Goal: Task Accomplishment & Management: Use online tool/utility

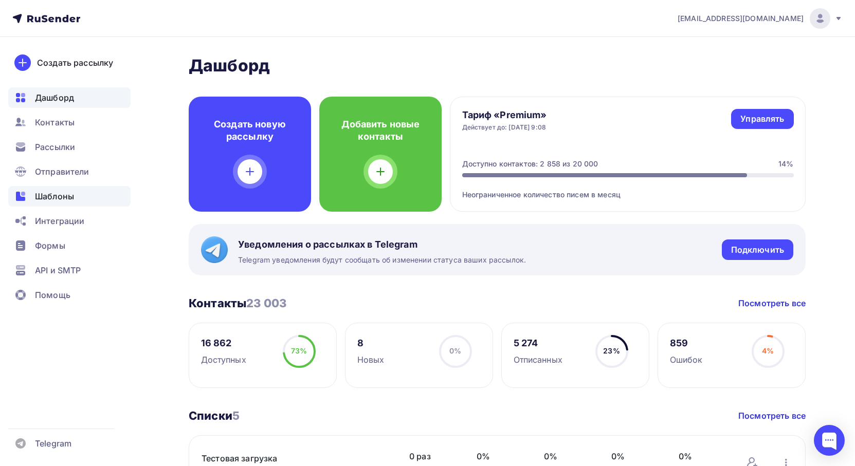
click at [68, 200] on span "Шаблоны" at bounding box center [54, 196] width 39 height 12
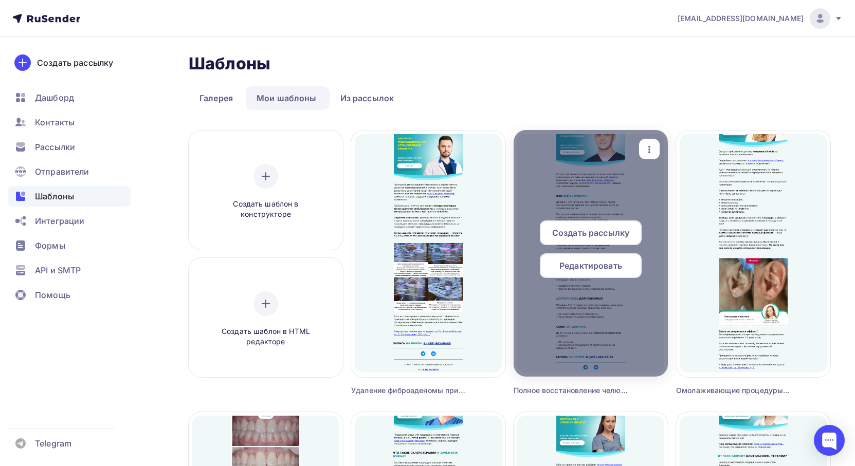
click at [647, 149] on icon "button" at bounding box center [649, 149] width 12 height 12
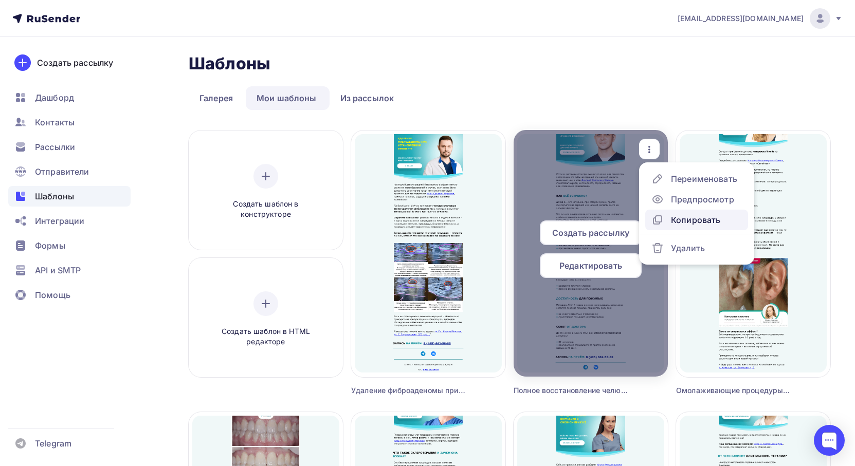
click at [676, 219] on div "Копировать" at bounding box center [695, 220] width 49 height 12
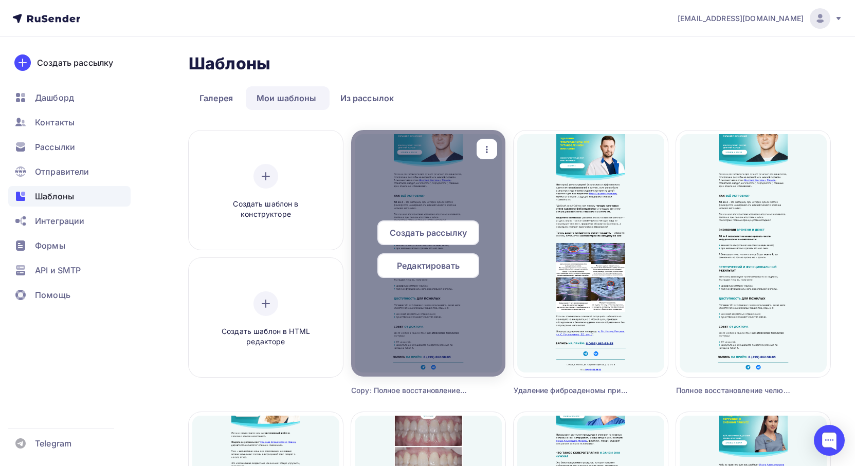
click at [489, 152] on icon "button" at bounding box center [486, 149] width 12 height 12
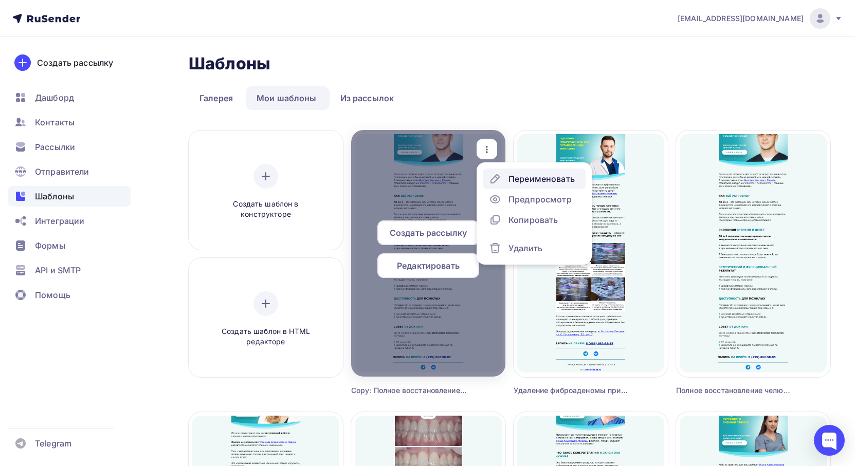
click at [512, 185] on link "Переименовать" at bounding box center [534, 179] width 103 height 21
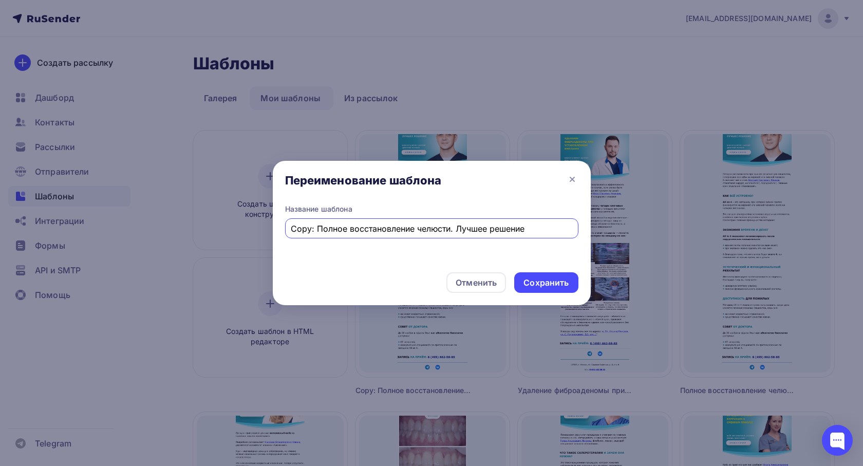
drag, startPoint x: 526, startPoint y: 228, endPoint x: 291, endPoint y: 233, distance: 234.9
click at [291, 233] on input "Copy: Полное восстановление челюсти. Лучшее решение" at bounding box center [432, 229] width 282 height 12
paste input "Как выбрать оттенок зубов для отбеливания?"
type input "Как выбрать оттенок зубов для отбеливания?"
click at [546, 289] on div "Сохранить" at bounding box center [546, 282] width 64 height 21
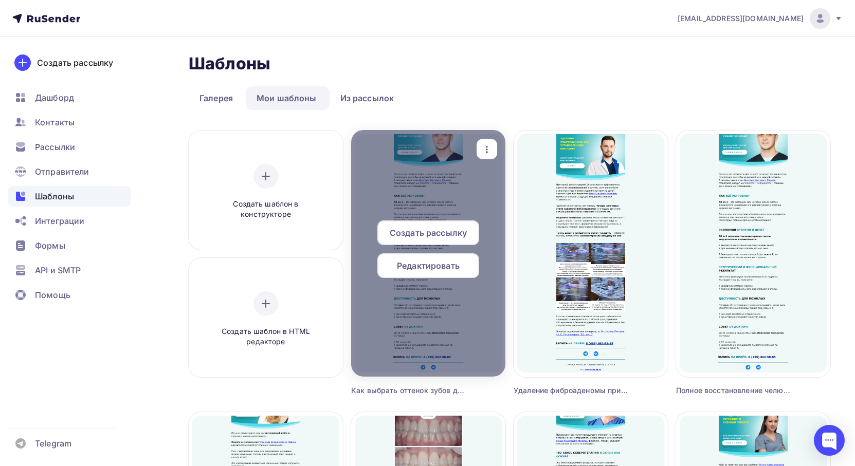
click at [429, 264] on span "Редактировать" at bounding box center [428, 265] width 63 height 12
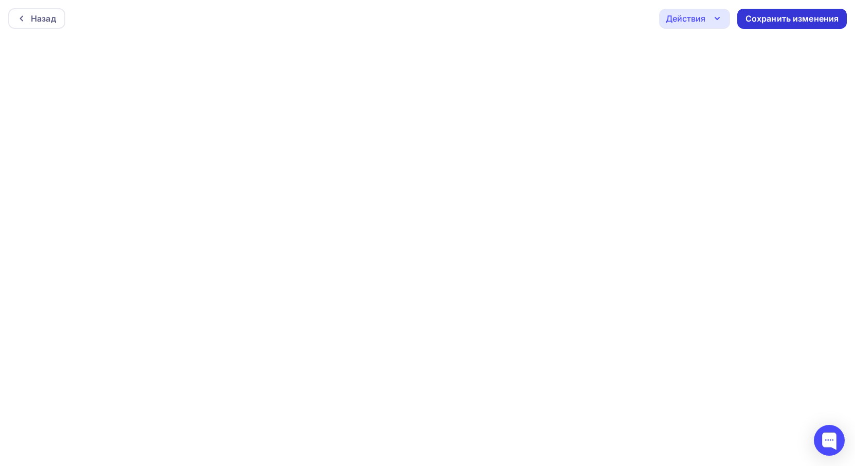
click at [780, 18] on div "Сохранить изменения" at bounding box center [792, 19] width 94 height 12
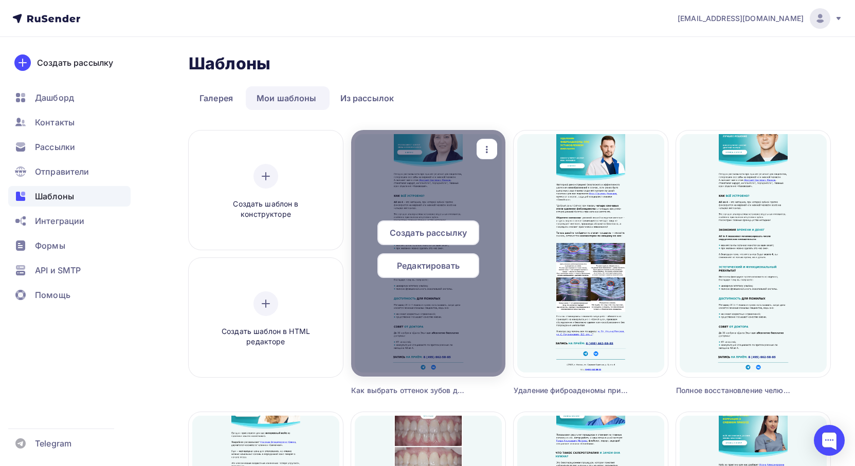
click at [431, 263] on span "Редактировать" at bounding box center [428, 265] width 63 height 12
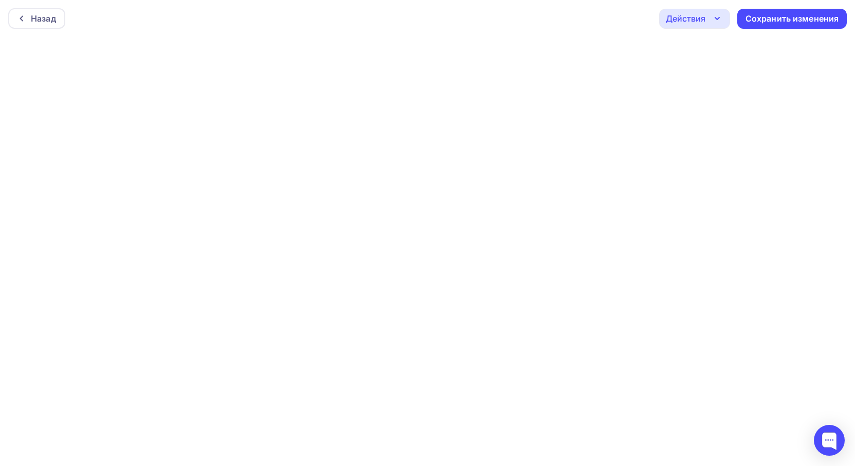
click at [792, 9] on div "Действия Отправить тестовое письмо Предпросмотр Выйти без сохранения Сохранить …" at bounding box center [753, 19] width 188 height 20
click at [786, 15] on div "Сохранить изменения" at bounding box center [792, 19] width 94 height 12
